Goal: Information Seeking & Learning: Learn about a topic

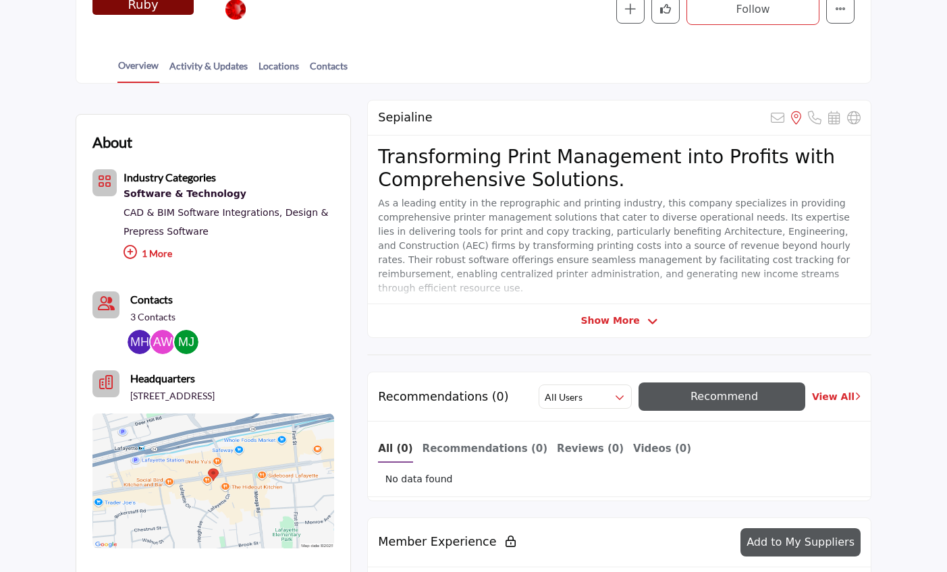
scroll to position [261, 0]
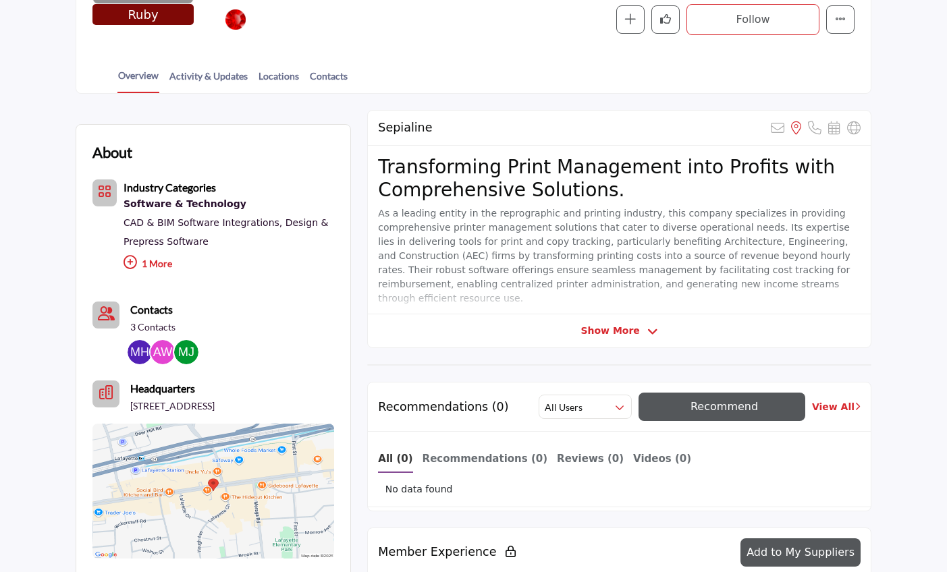
click at [161, 346] on img at bounding box center [162, 352] width 24 height 24
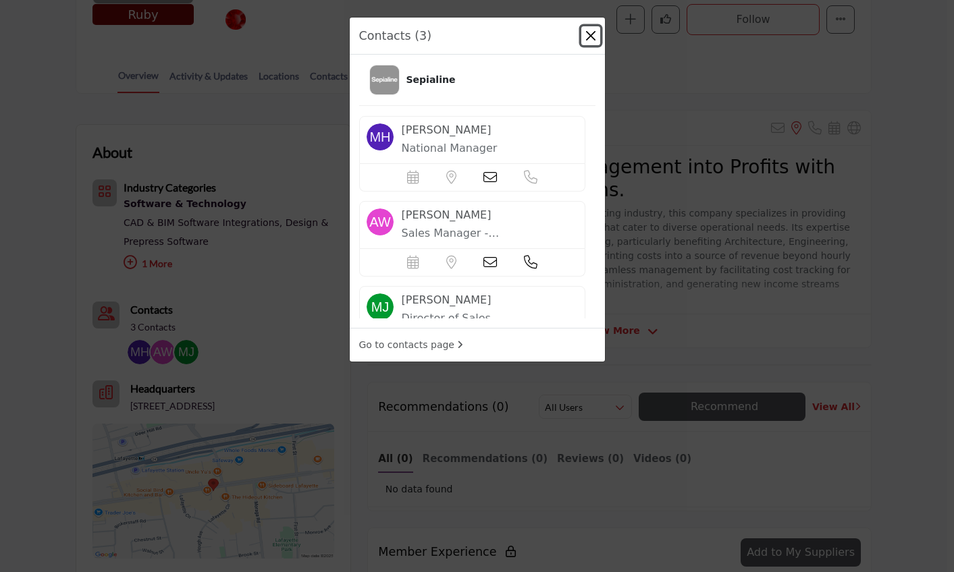
click at [587, 38] on button "Close" at bounding box center [590, 35] width 19 height 19
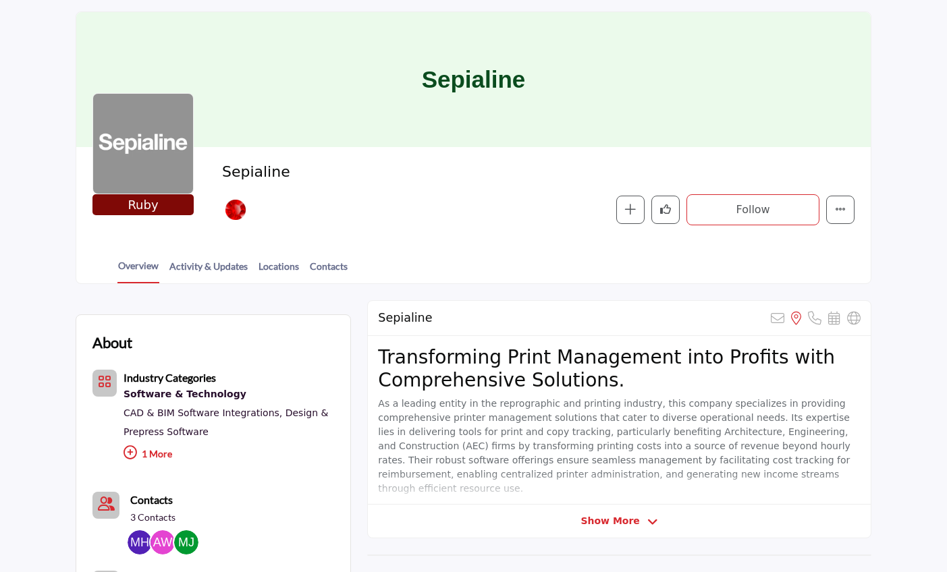
scroll to position [68, 0]
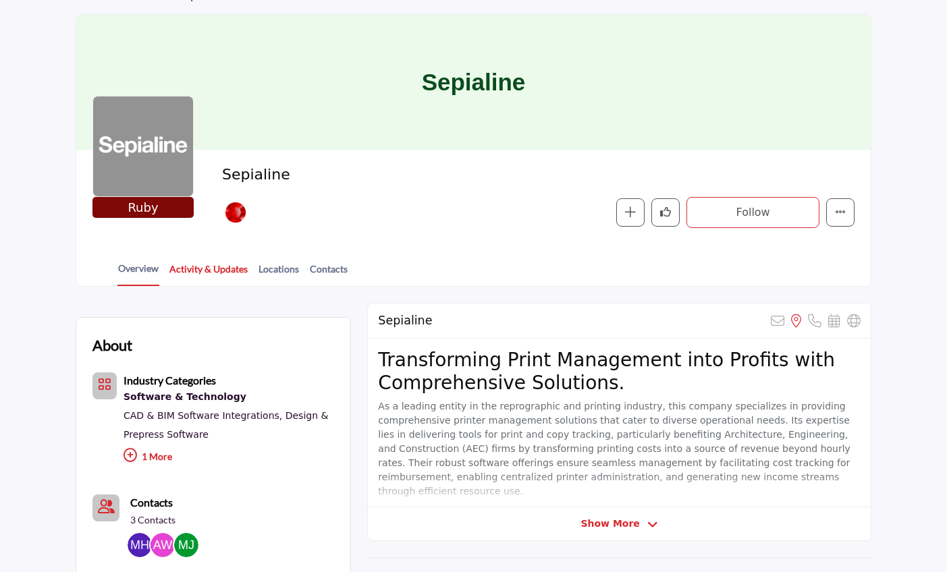
click at [223, 271] on link "Activity & Updates" at bounding box center [209, 274] width 80 height 24
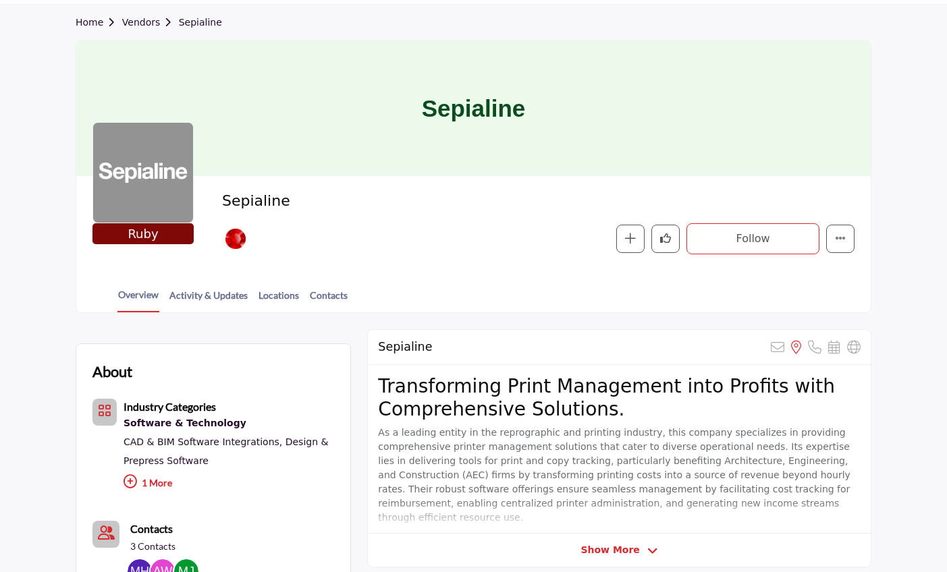
scroll to position [0, 0]
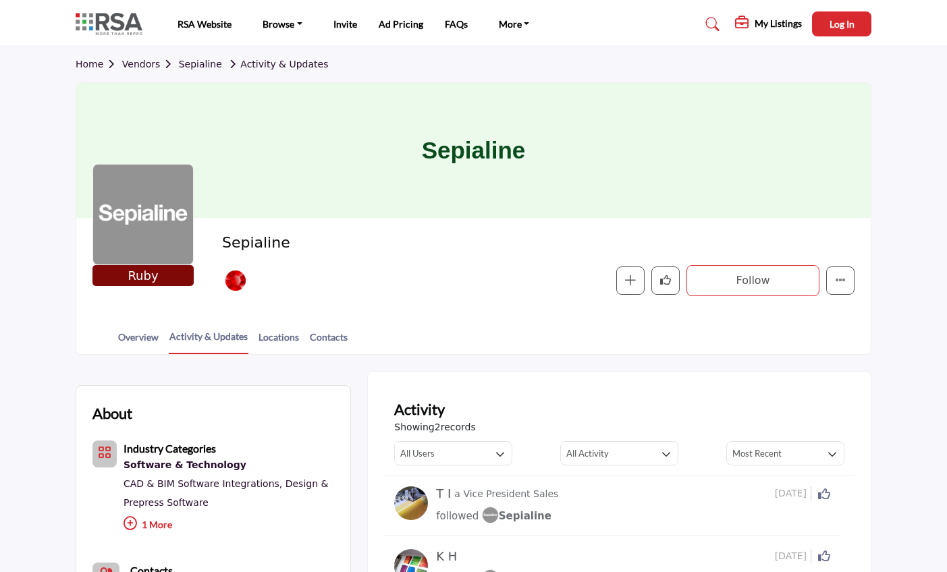
click at [130, 18] on img at bounding box center [113, 24] width 74 height 22
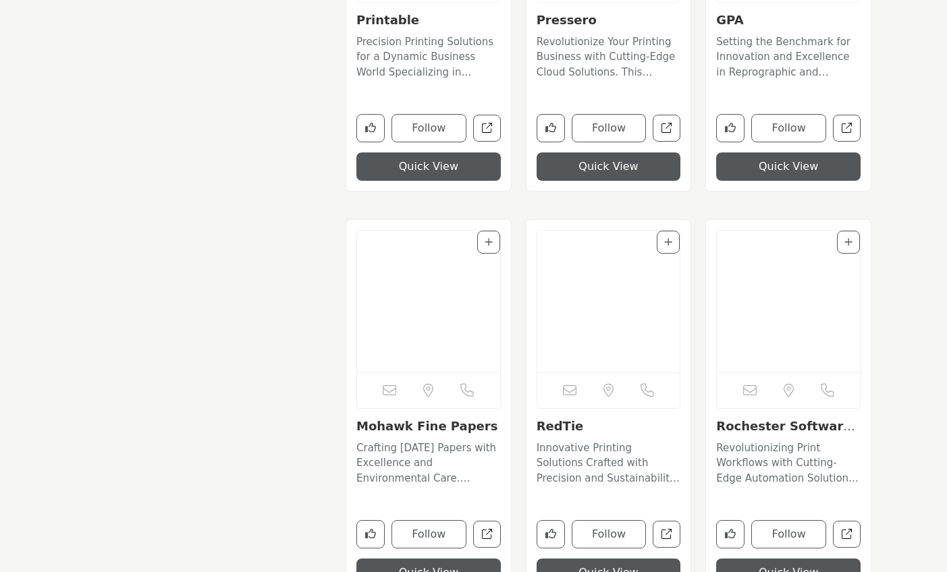
scroll to position [11610, 0]
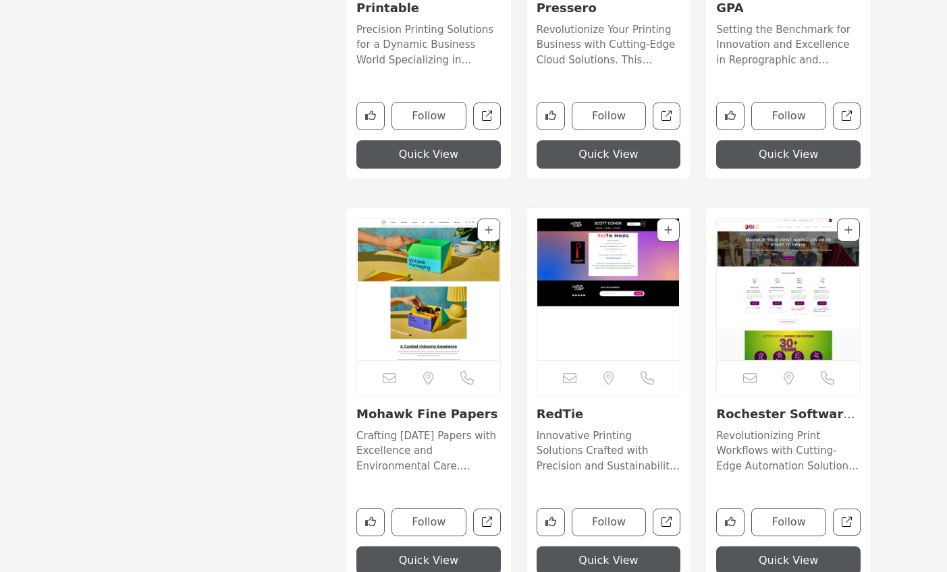
click at [422, 273] on img "Open Listing in new tab" at bounding box center [428, 290] width 143 height 142
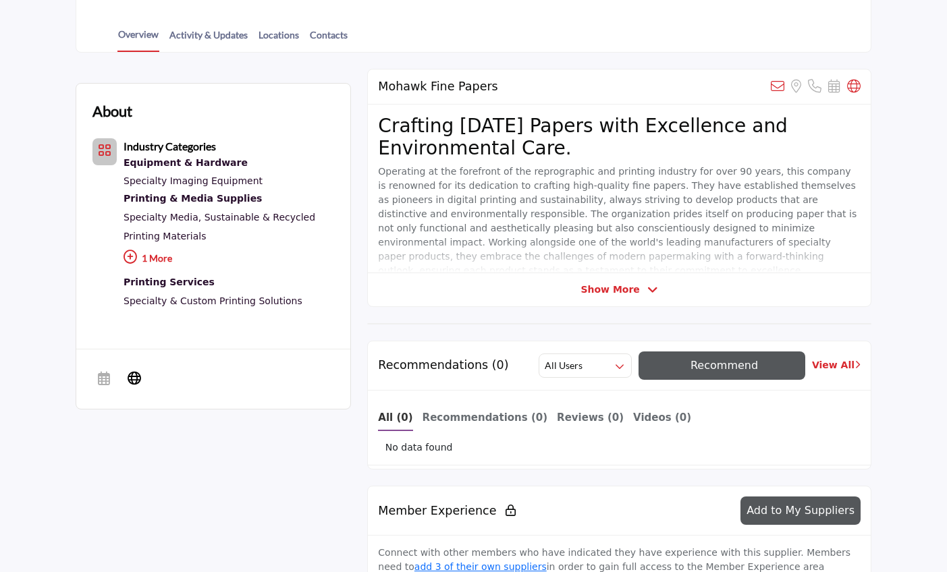
scroll to position [66, 0]
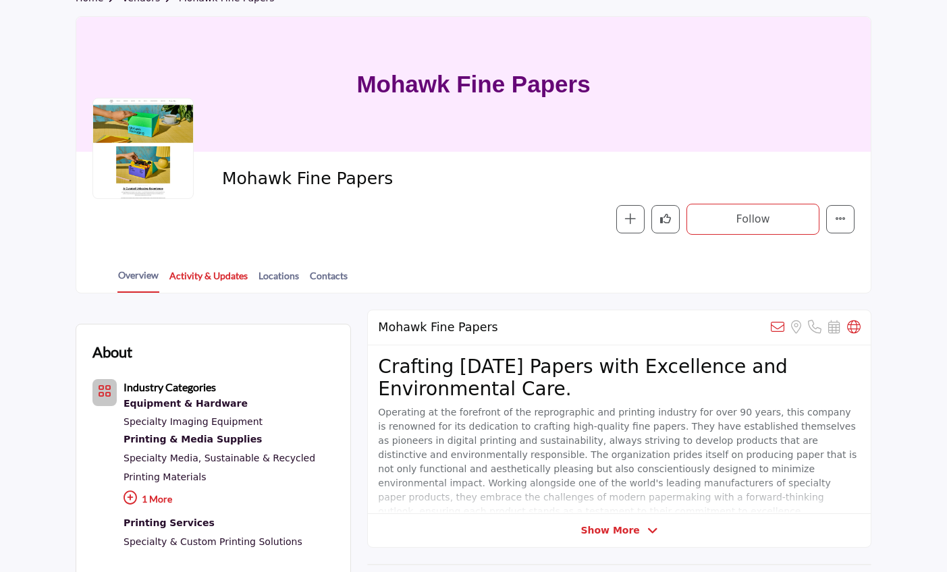
click at [211, 279] on link "Activity & Updates" at bounding box center [209, 281] width 80 height 24
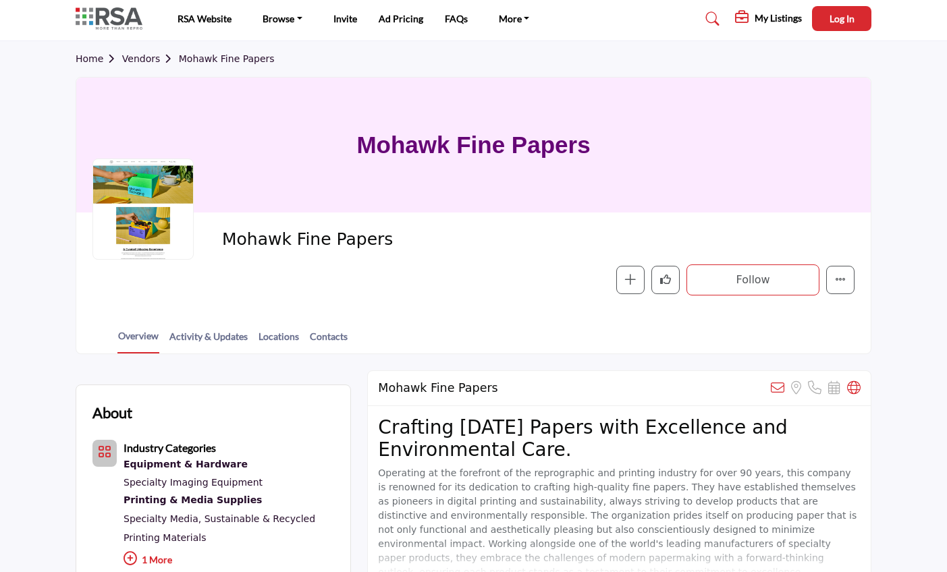
scroll to position [0, 0]
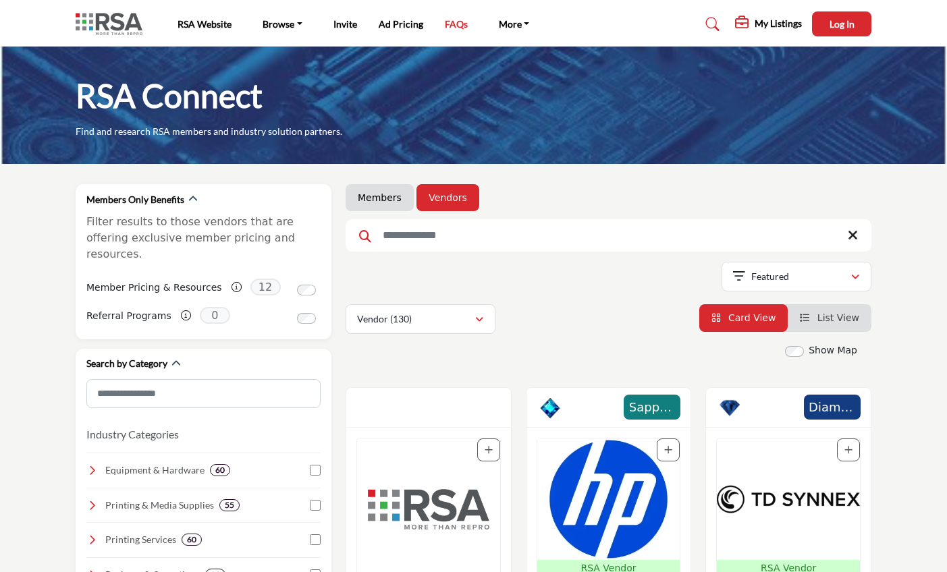
click at [459, 24] on link "FAQs" at bounding box center [456, 23] width 23 height 11
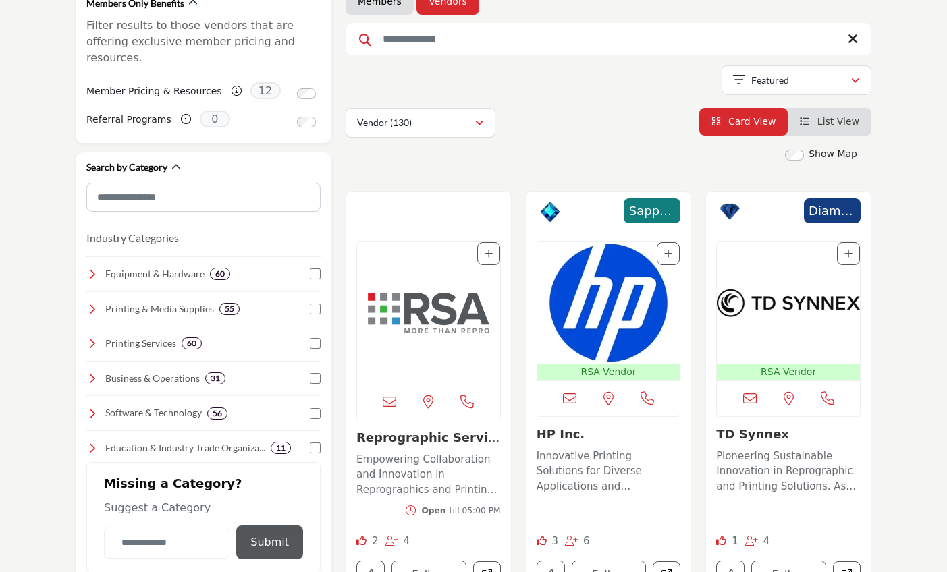
scroll to position [201, 0]
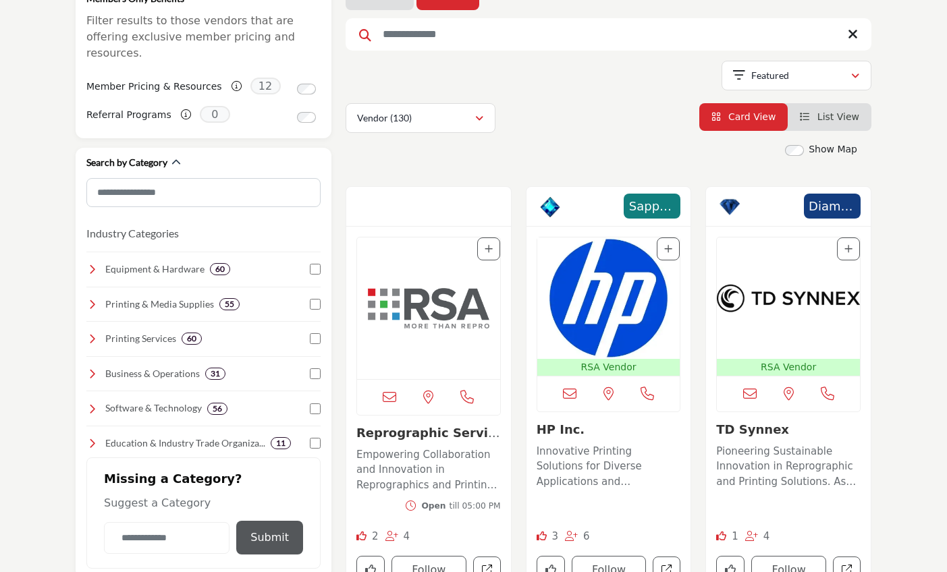
click at [390, 323] on img "Open Listing in new tab" at bounding box center [428, 309] width 143 height 142
click at [621, 325] on img "Open Listing in new tab" at bounding box center [608, 298] width 143 height 121
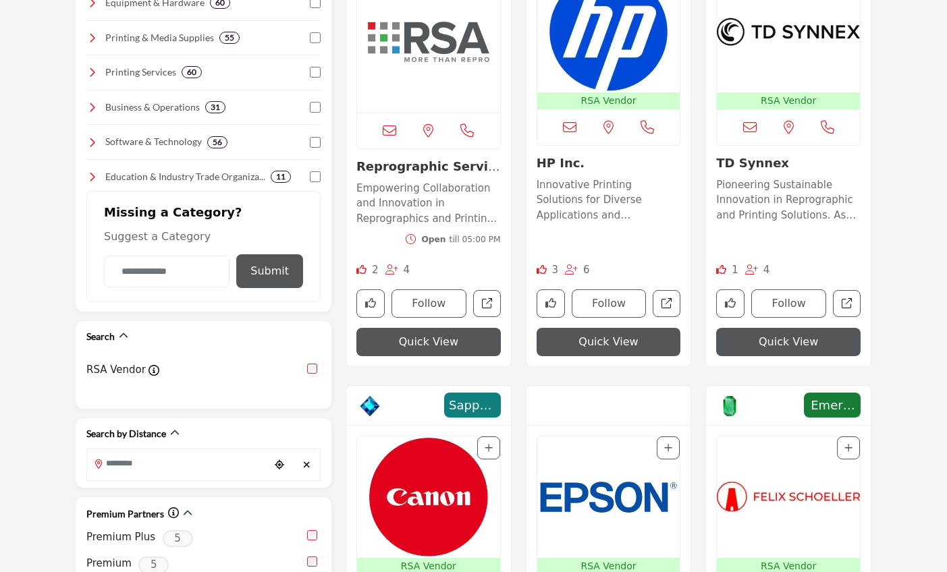
scroll to position [674, 0]
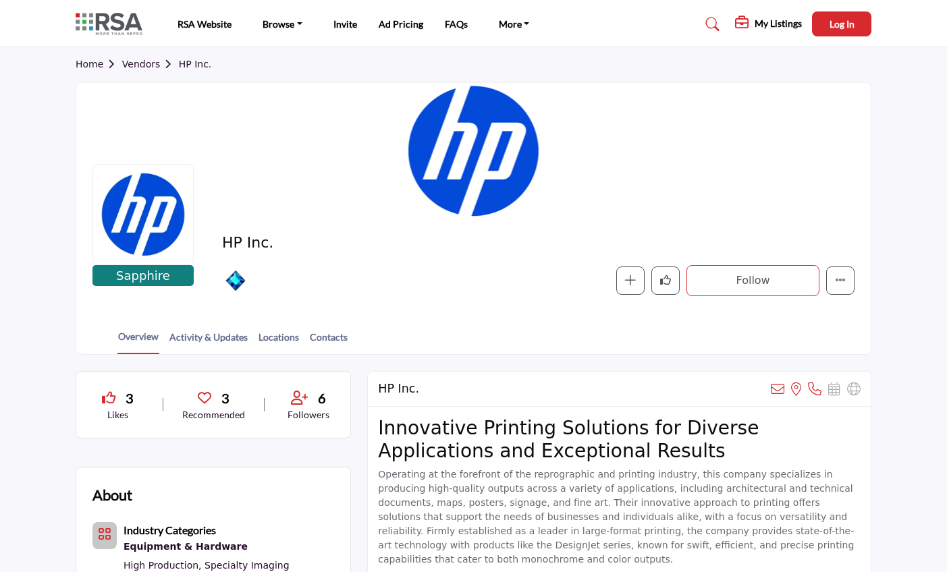
click at [0, 0] on div at bounding box center [0, 0] width 0 height 0
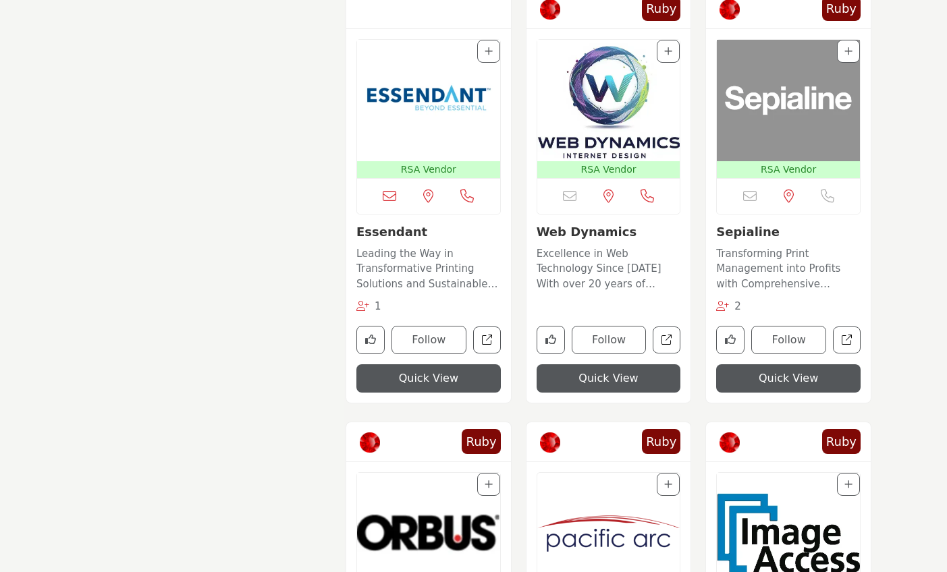
scroll to position [1719, 0]
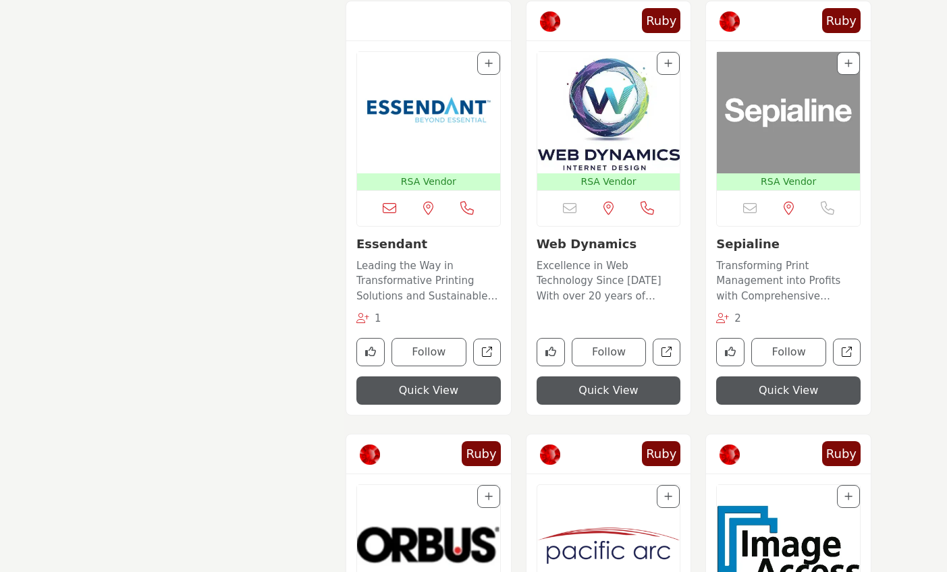
click at [418, 120] on img "Open Listing in new tab" at bounding box center [428, 112] width 143 height 121
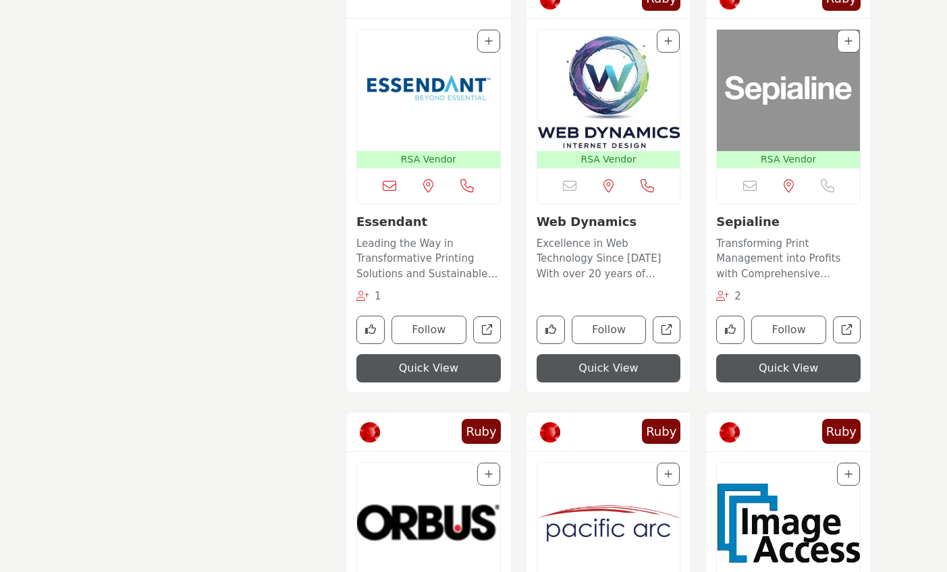
scroll to position [1736, 0]
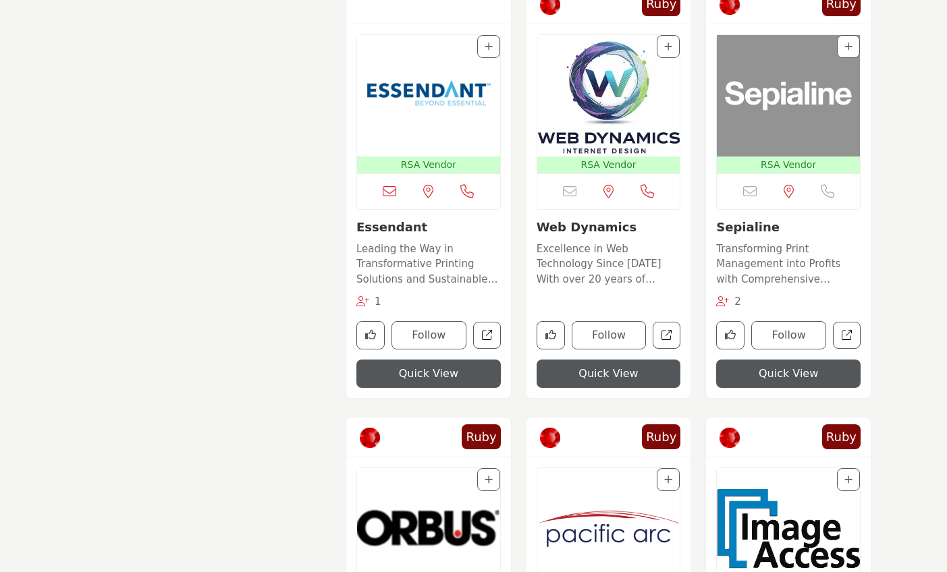
click at [736, 225] on link "Sepialine" at bounding box center [747, 227] width 63 height 14
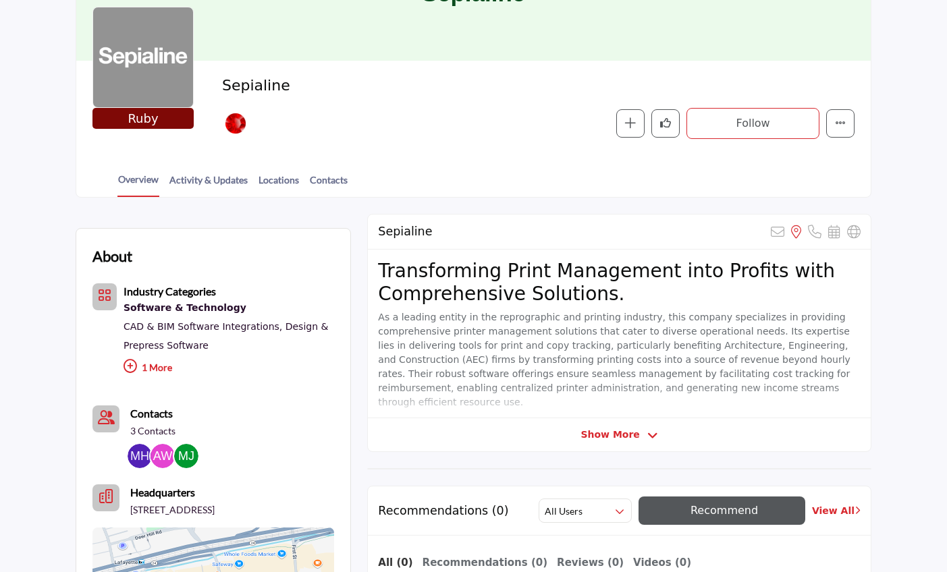
scroll to position [167, 0]
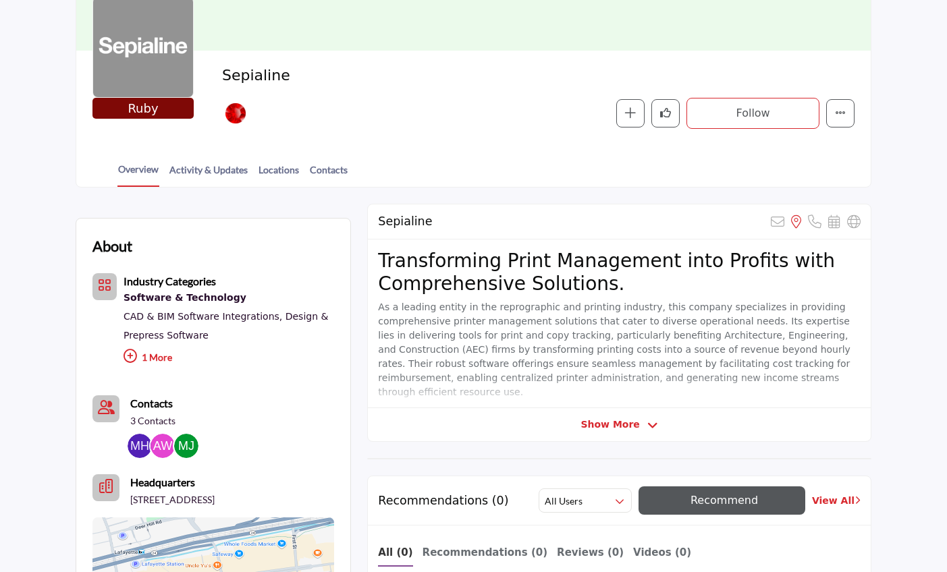
click at [624, 424] on span "Show More" at bounding box center [609, 425] width 59 height 14
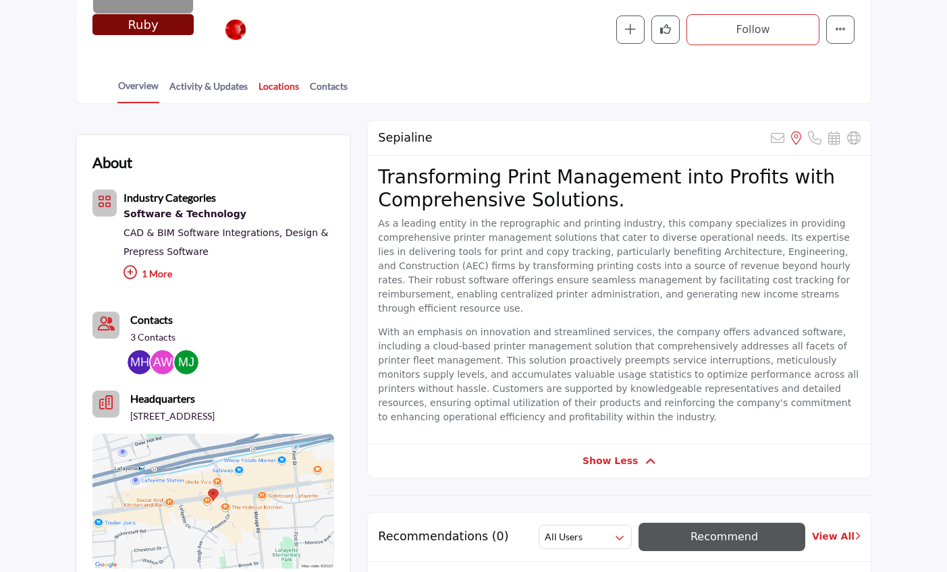
scroll to position [157, 0]
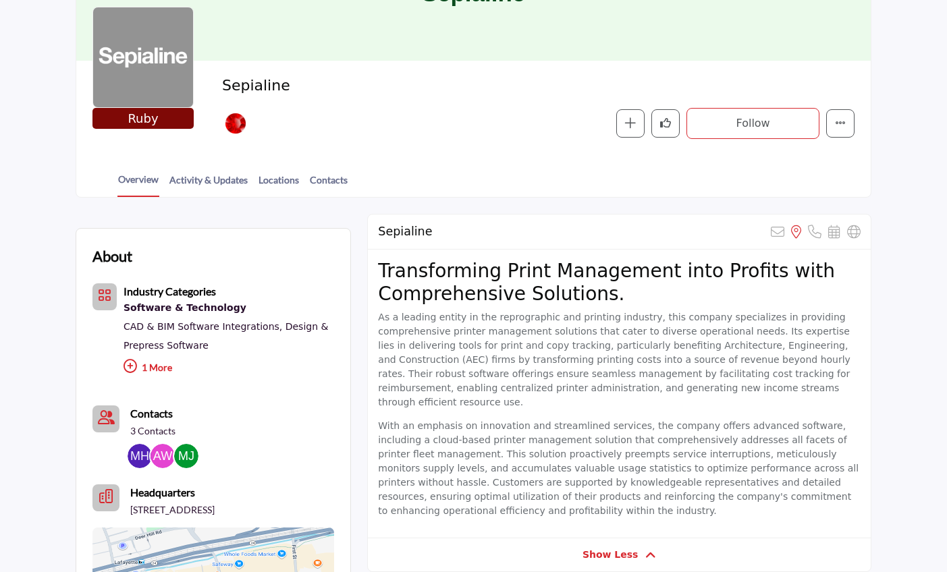
click at [180, 304] on div "Software & Technology" at bounding box center [229, 309] width 211 height 18
click at [126, 365] on icon at bounding box center [130, 366] width 13 height 13
